Goal: Task Accomplishment & Management: Manage account settings

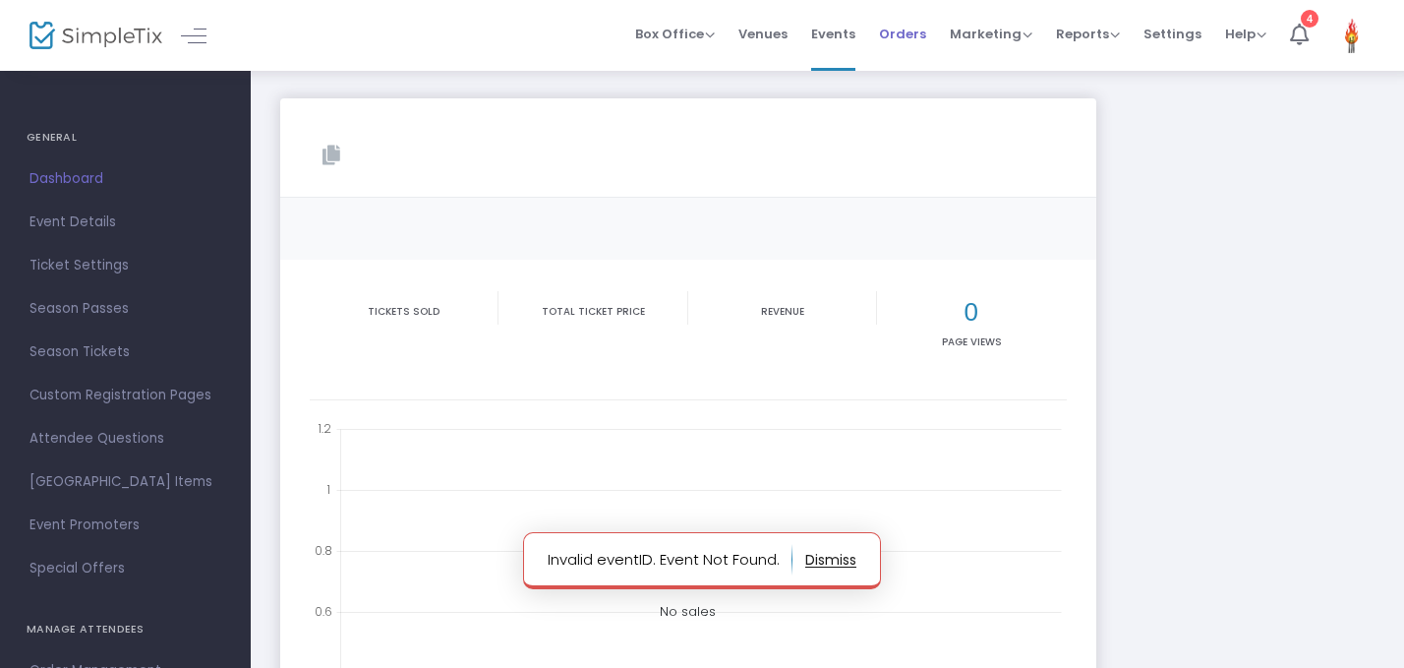
click at [913, 36] on span "Orders" at bounding box center [902, 34] width 47 height 50
